Goal: Find specific page/section: Find specific page/section

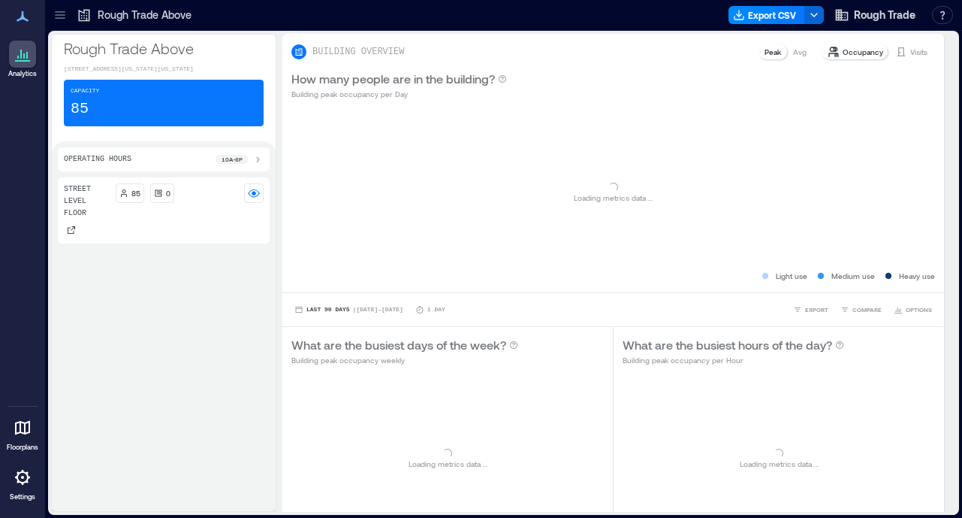
click at [55, 13] on icon at bounding box center [60, 15] width 15 height 15
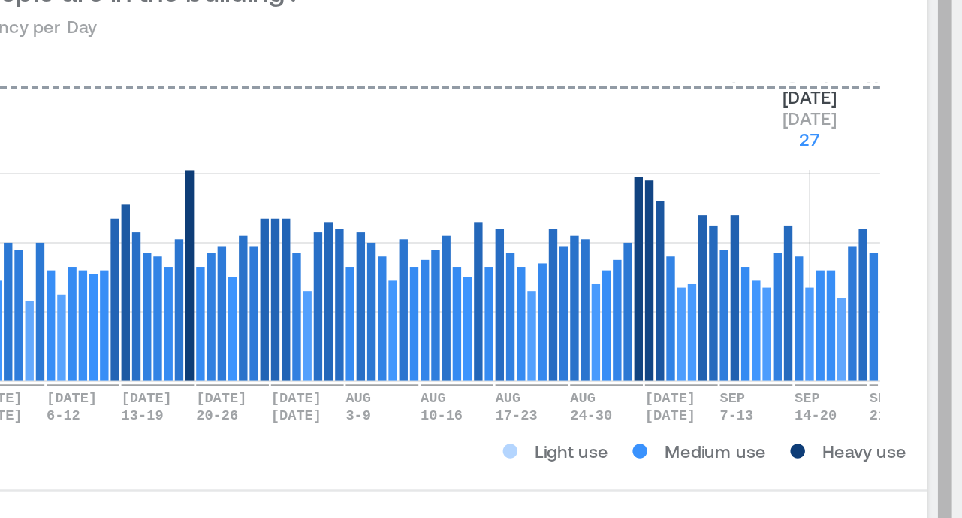
click at [893, 211] on rect at bounding box center [713, 182] width 422 height 128
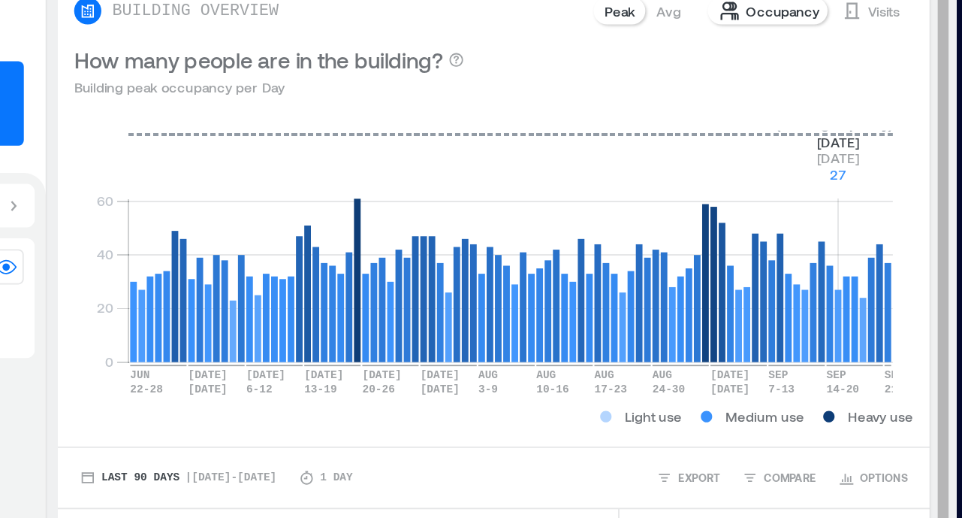
click at [911, 53] on p "Visits" at bounding box center [919, 52] width 17 height 12
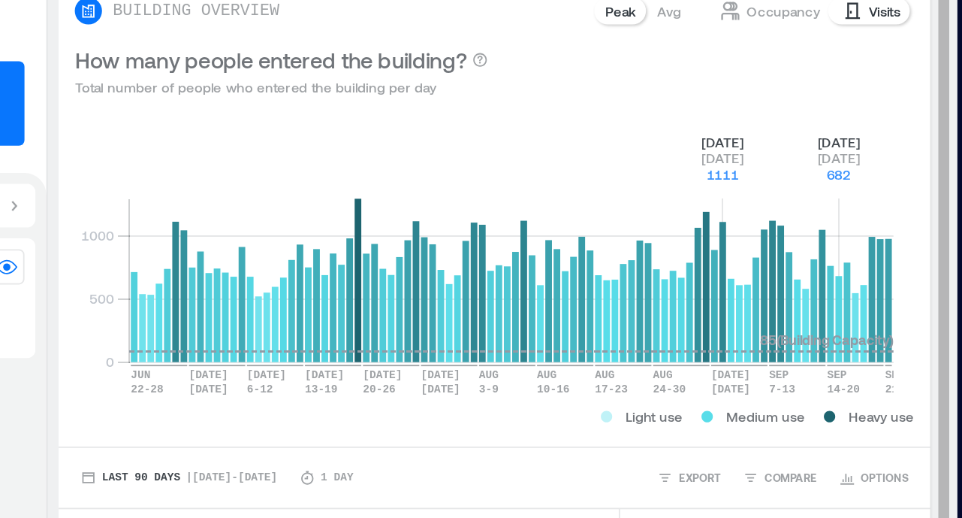
click at [832, 151] on rect at bounding box center [713, 182] width 422 height 128
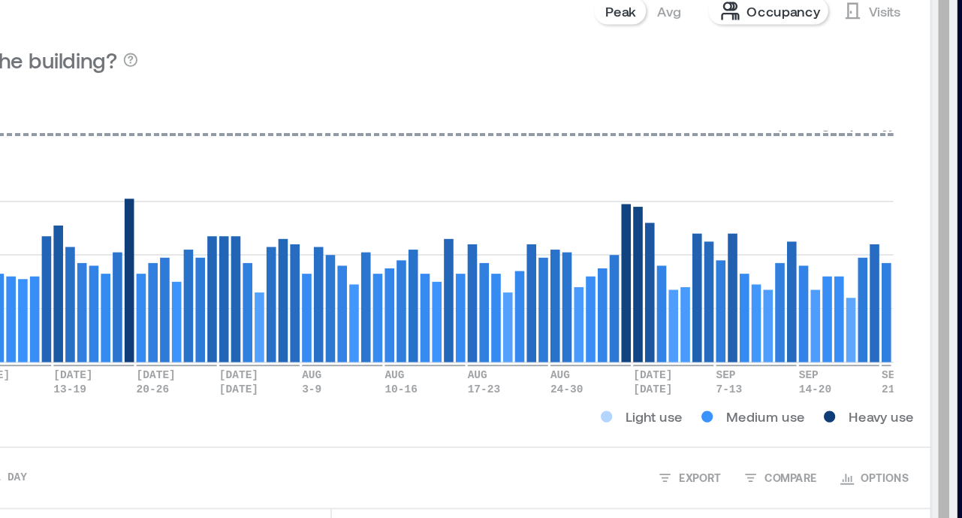
click at [911, 52] on p "Visits" at bounding box center [919, 52] width 17 height 12
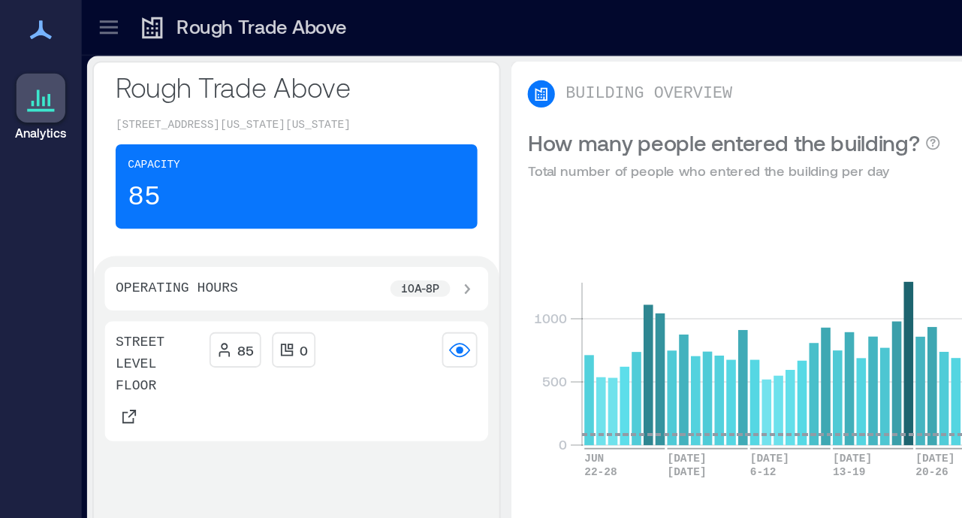
click at [60, 12] on icon at bounding box center [60, 12] width 10 height 2
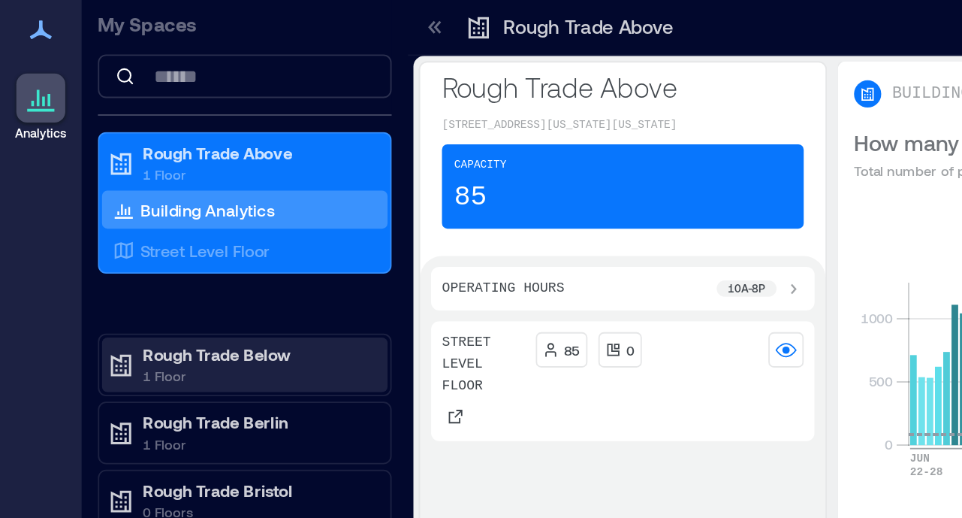
click at [129, 193] on p "Rough Trade Below" at bounding box center [142, 195] width 126 height 12
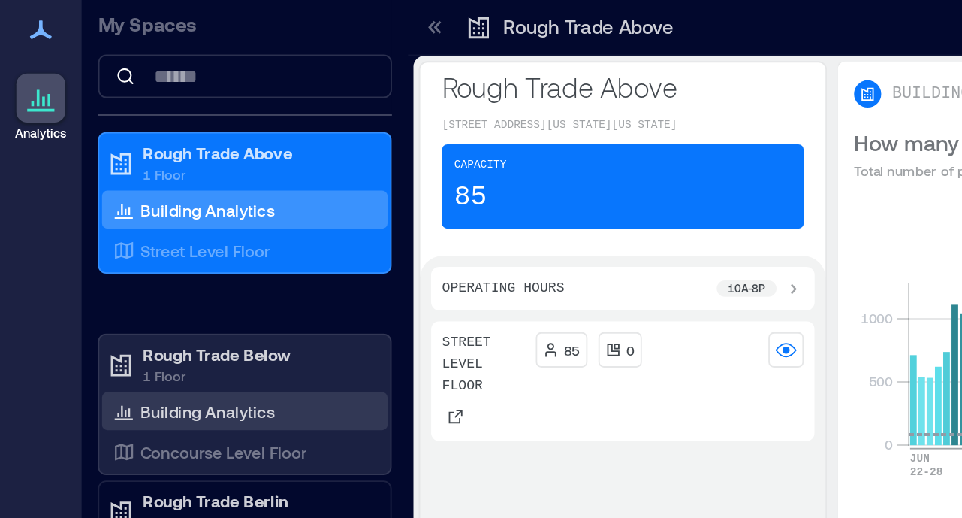
click at [119, 228] on p "Building Analytics" at bounding box center [114, 227] width 74 height 12
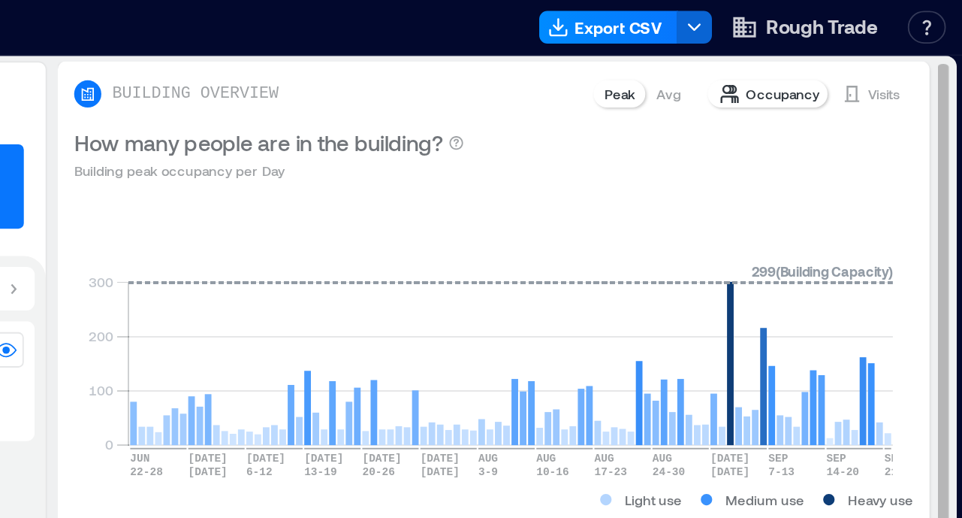
click at [911, 49] on p "Visits" at bounding box center [919, 52] width 17 height 12
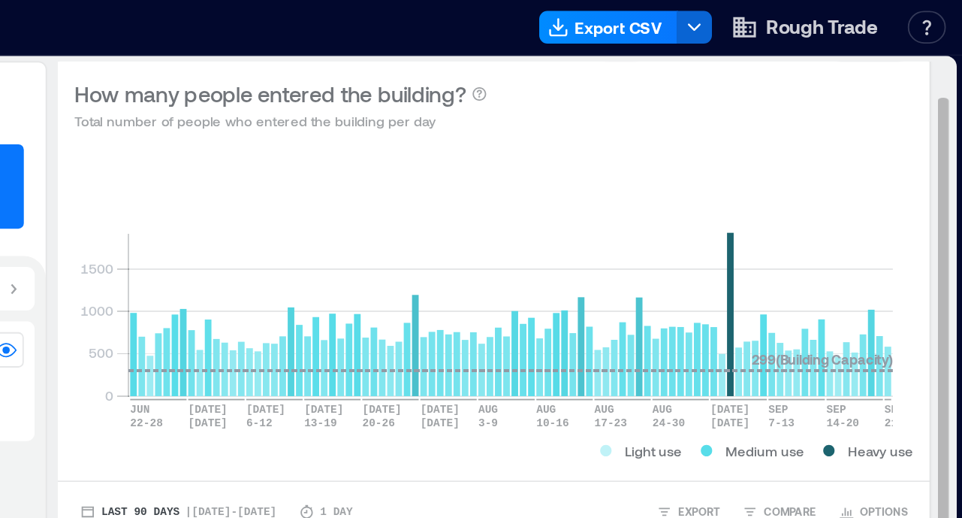
scroll to position [36, 0]
